Goal: Task Accomplishment & Management: Use online tool/utility

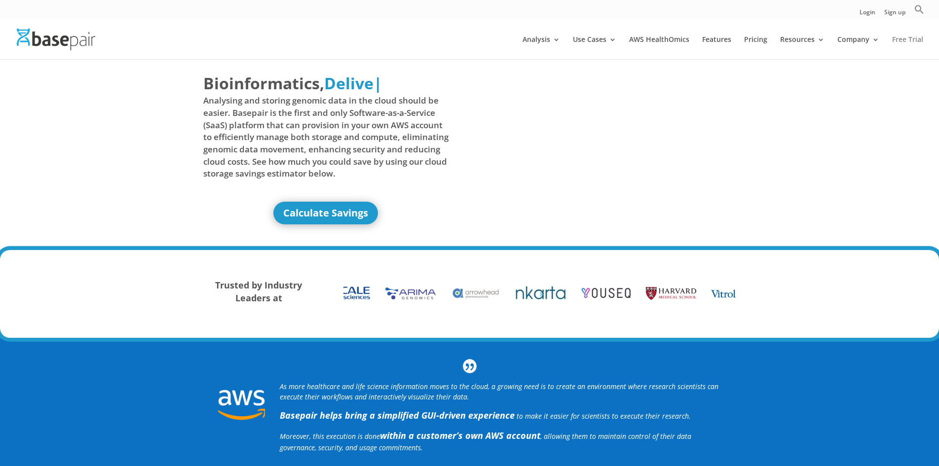
click at [911, 36] on link "Free Trial" at bounding box center [907, 47] width 31 height 23
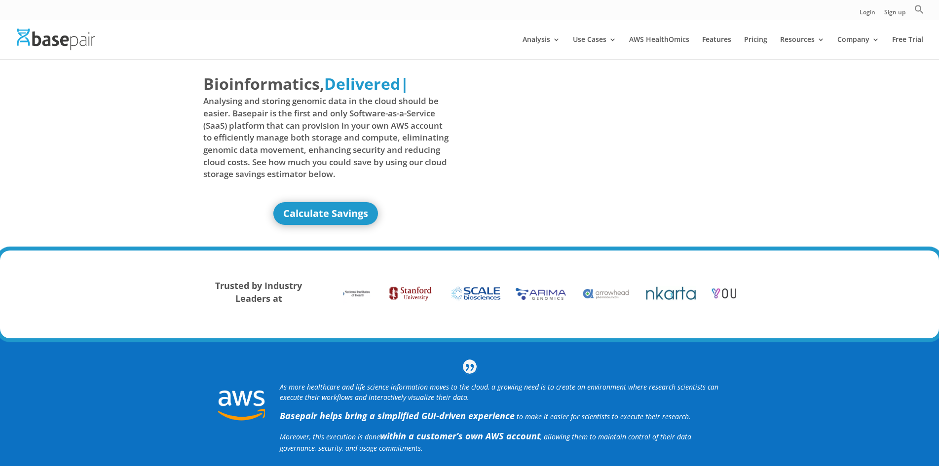
scroll to position [0, 0]
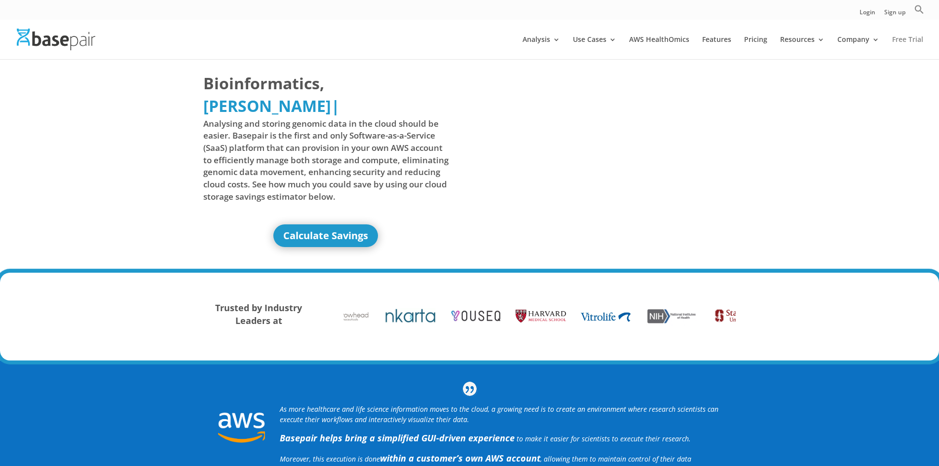
click at [916, 43] on link "Free Trial" at bounding box center [907, 47] width 31 height 23
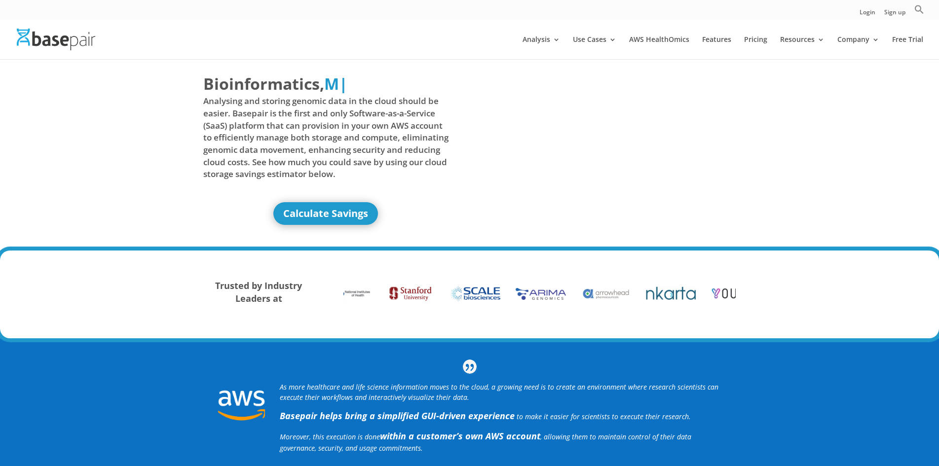
scroll to position [0, 0]
click at [184, 272] on div "Trusted by Industry Leaders at" at bounding box center [469, 294] width 939 height 88
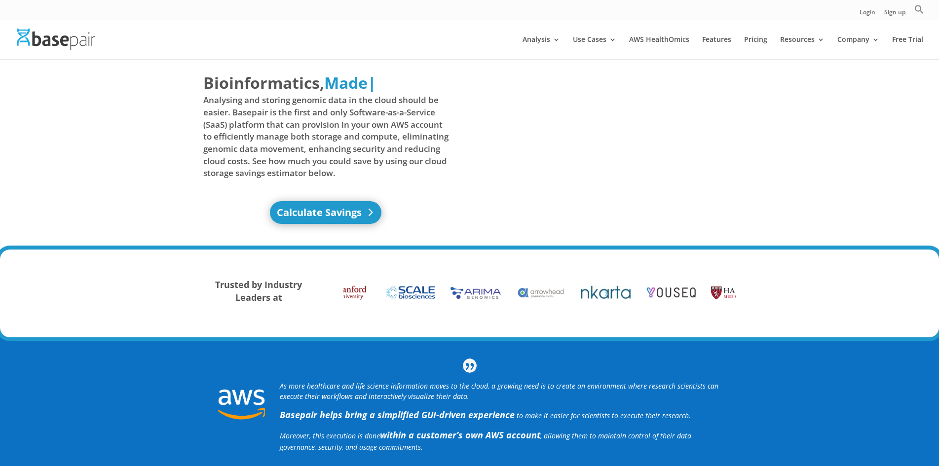
click at [329, 218] on link "Calculate Savings" at bounding box center [326, 212] width 112 height 23
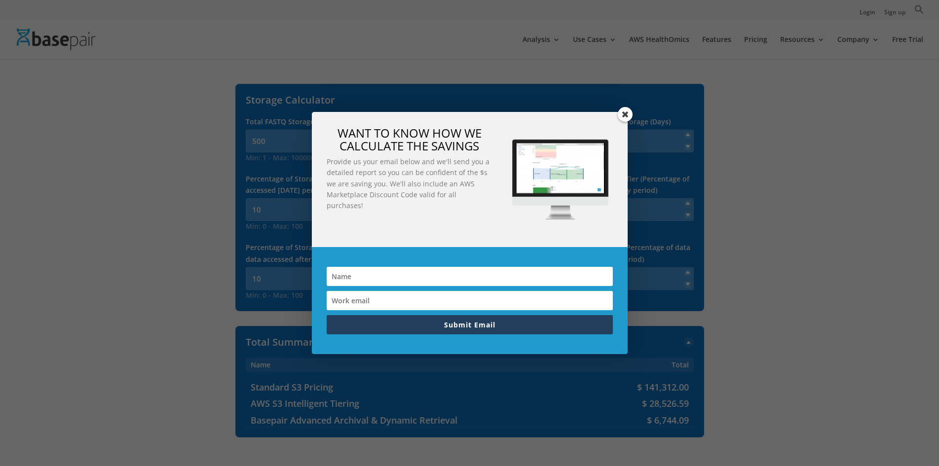
click at [626, 113] on span at bounding box center [625, 114] width 15 height 15
